Goal: Task Accomplishment & Management: Manage account settings

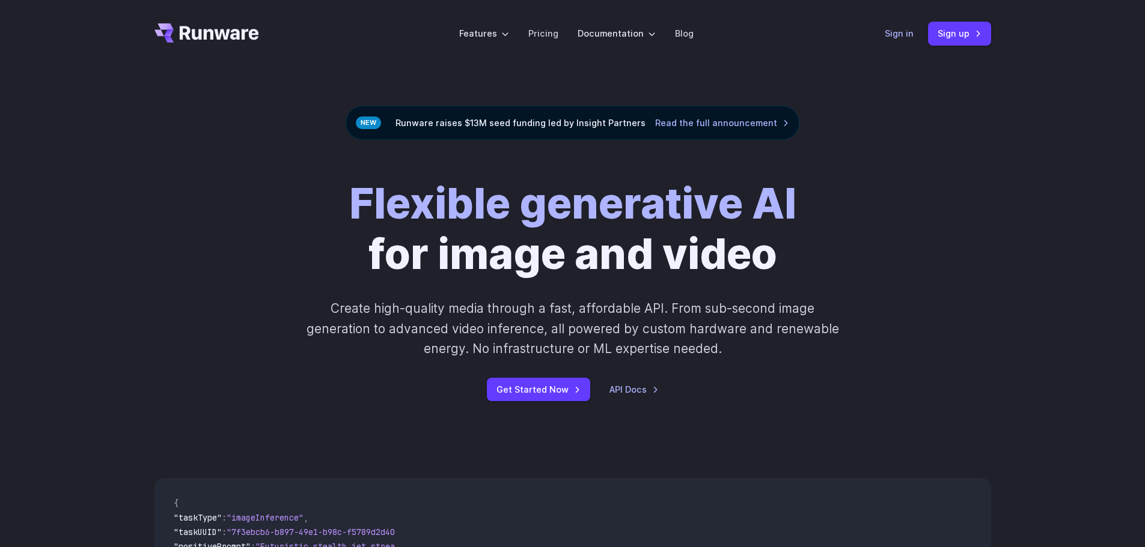
click at [900, 40] on link "Sign in" at bounding box center [898, 33] width 29 height 14
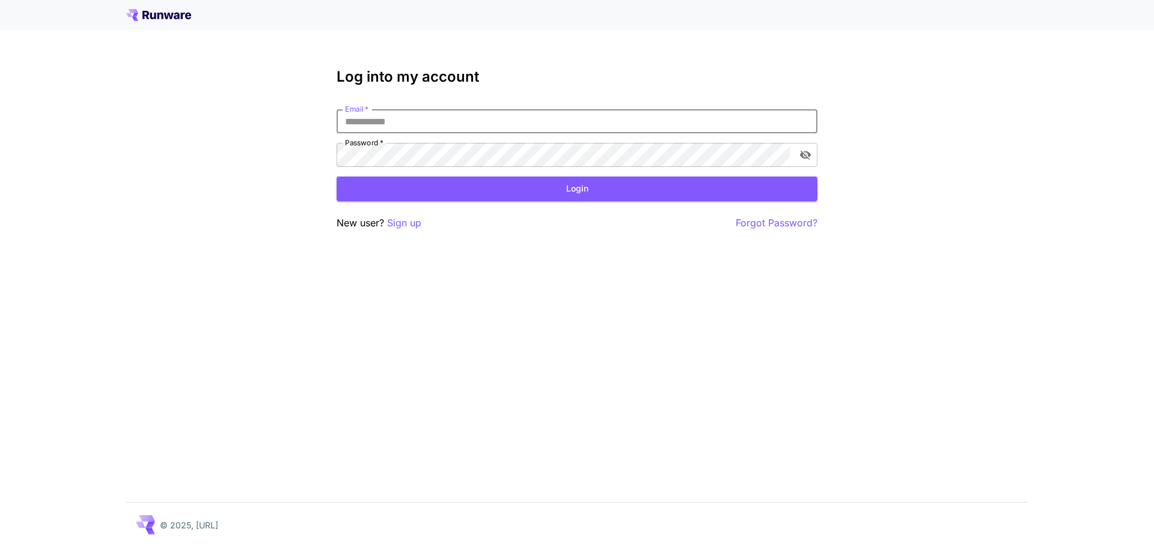
click at [433, 124] on input "Email   *" at bounding box center [576, 121] width 481 height 24
type input "**********"
click button "Login" at bounding box center [576, 189] width 481 height 25
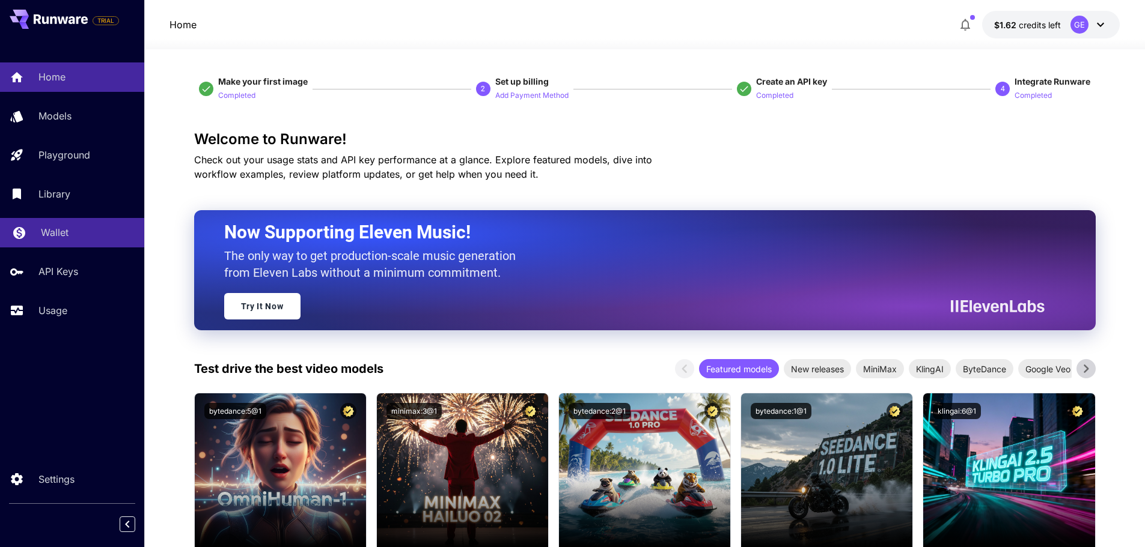
click at [55, 235] on p "Wallet" at bounding box center [55, 232] width 28 height 14
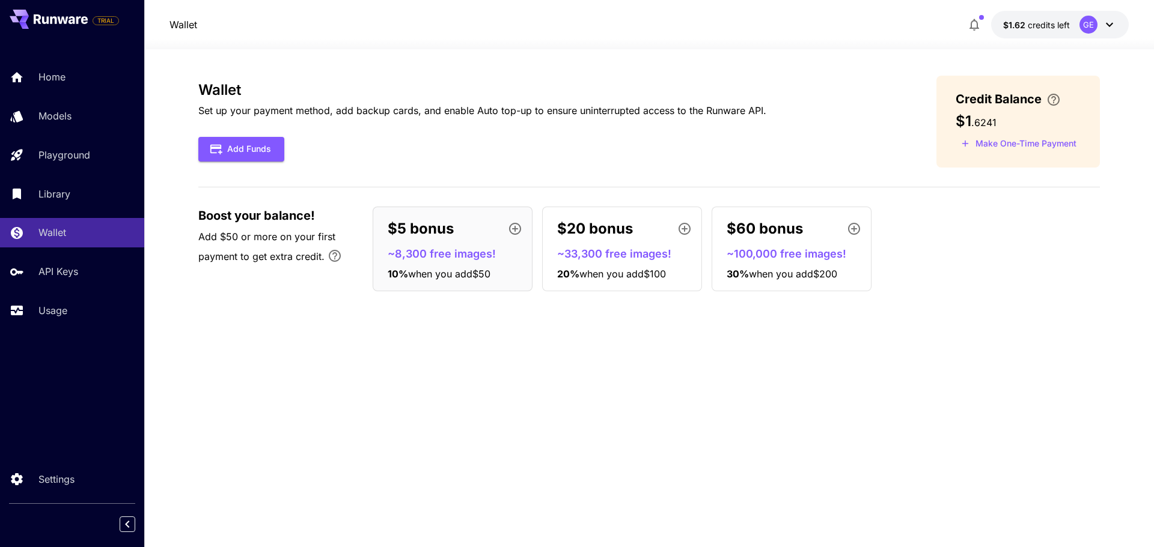
click at [1107, 20] on icon at bounding box center [1109, 24] width 14 height 14
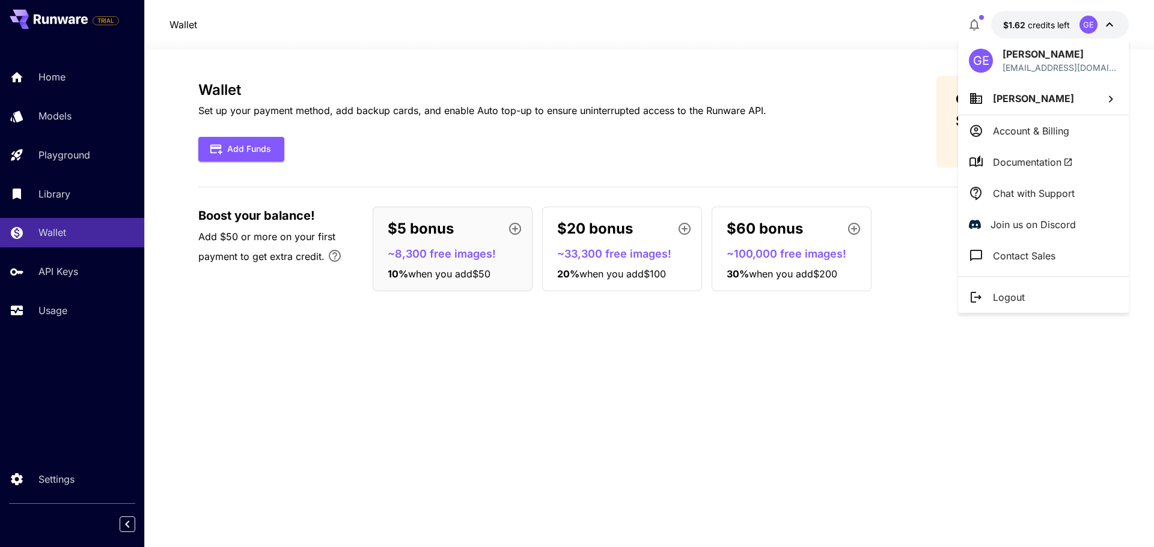
click at [940, 464] on div at bounding box center [577, 273] width 1154 height 547
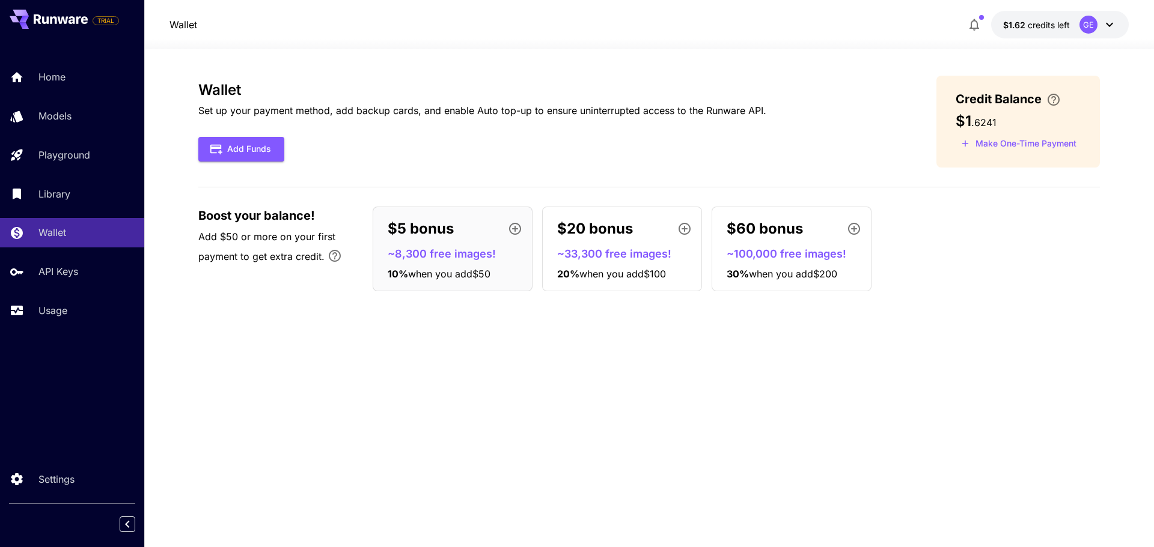
click at [715, 436] on div "Wallet Set up your payment method, add backup cards, and enable Auto top-up to …" at bounding box center [648, 298] width 901 height 445
